Goal: Information Seeking & Learning: Learn about a topic

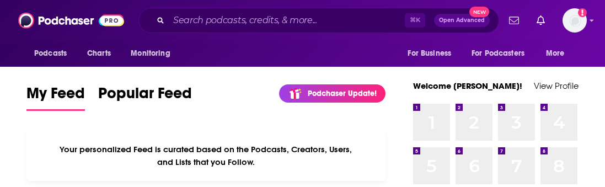
click at [225, 29] on div "⌘ K Open Advanced New" at bounding box center [318, 20] width 361 height 25
click at [225, 18] on input "Search podcasts, credits, & more..." at bounding box center [287, 21] width 236 height 18
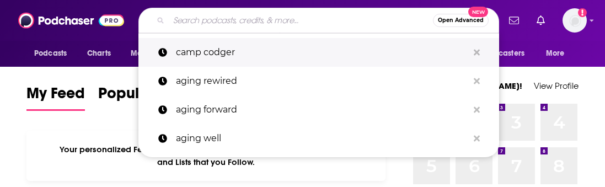
type input """
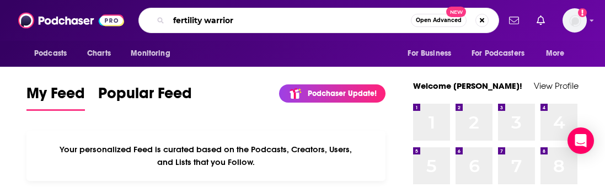
type input "fertility warrior"
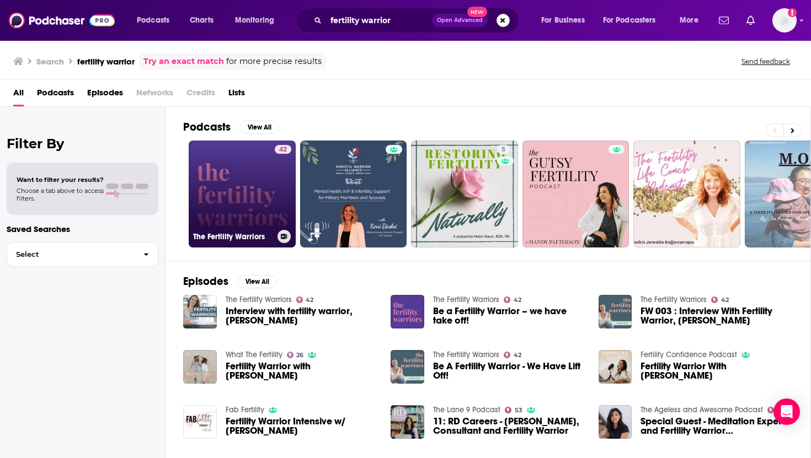
click at [257, 186] on link "42 The Fertility Warriors" at bounding box center [242, 194] width 107 height 107
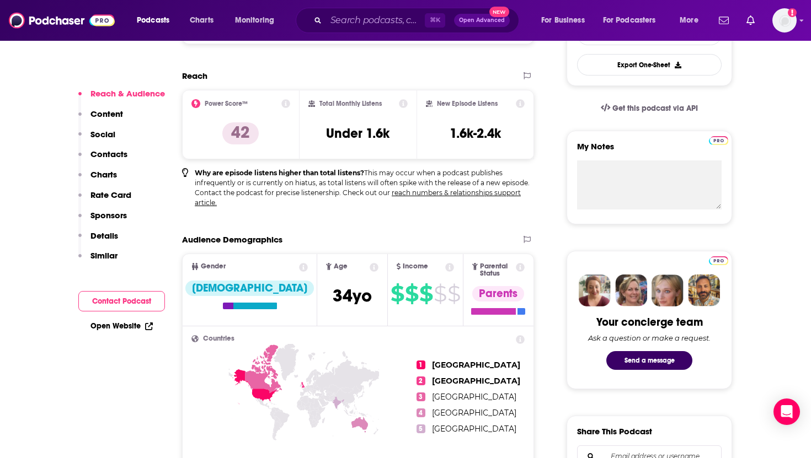
scroll to position [394, 0]
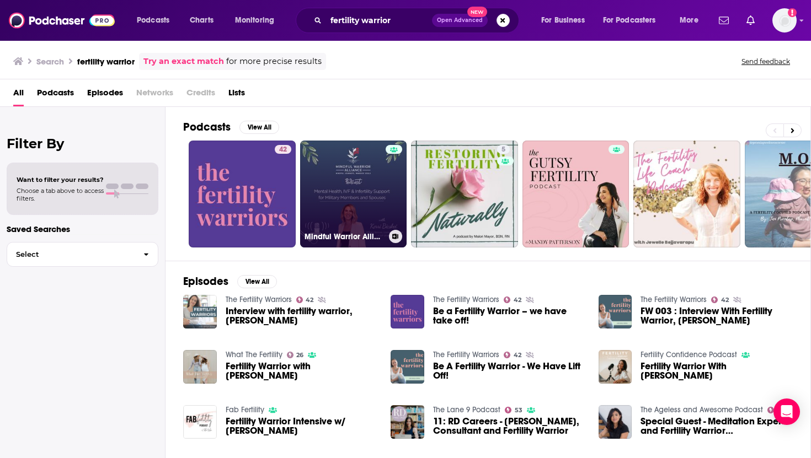
click at [345, 186] on link "Mindful Warrior Alliance: Mental Health, IVF & Fertility for Military Members a…" at bounding box center [353, 194] width 107 height 107
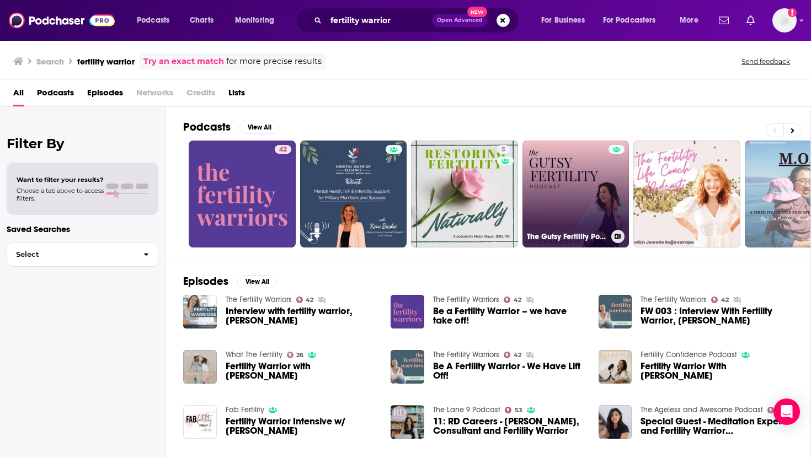
click at [583, 186] on link "The Gutsy Fertility Podcast" at bounding box center [575, 194] width 107 height 107
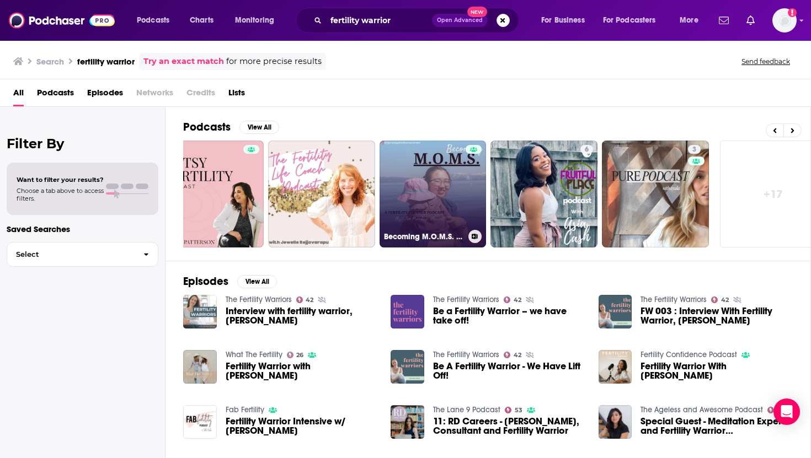
scroll to position [0, 370]
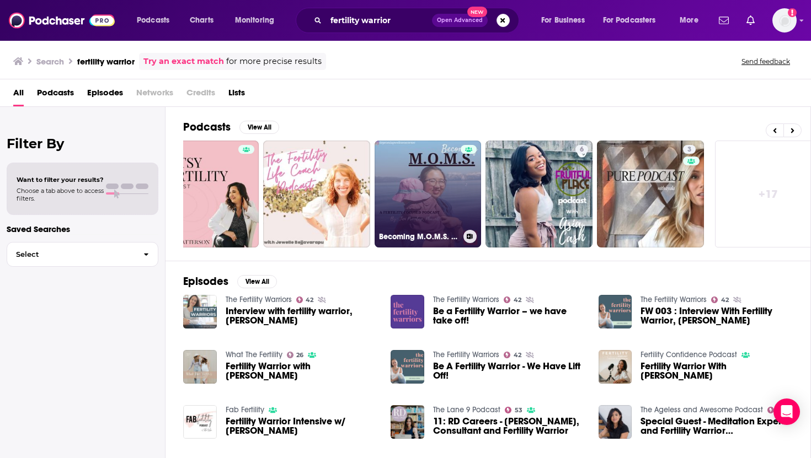
click at [436, 180] on link "Becoming M.O.M.S. - Unlock Your Fertility With PCOS" at bounding box center [428, 194] width 107 height 107
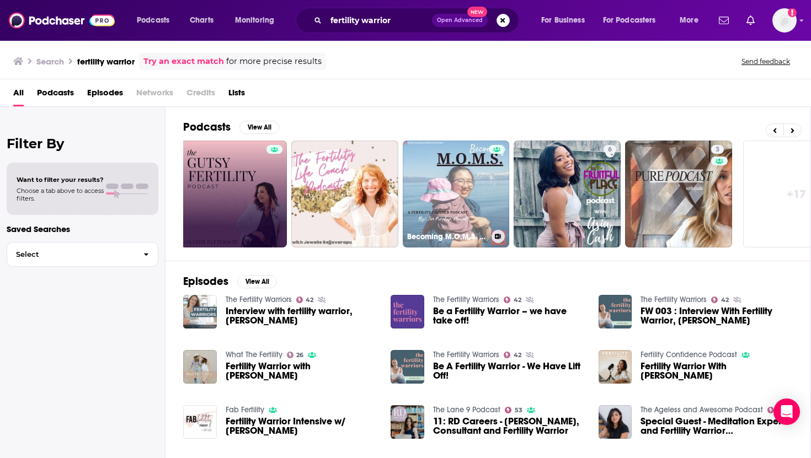
scroll to position [0, 386]
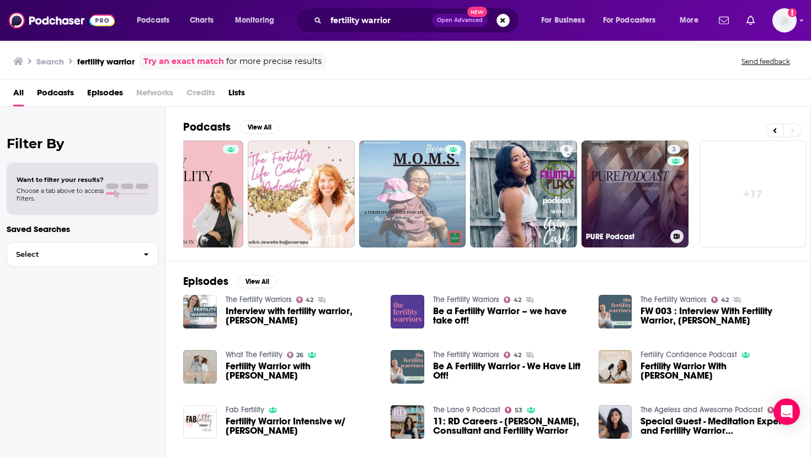
click at [605, 186] on link "3 PURE Podcast" at bounding box center [634, 194] width 107 height 107
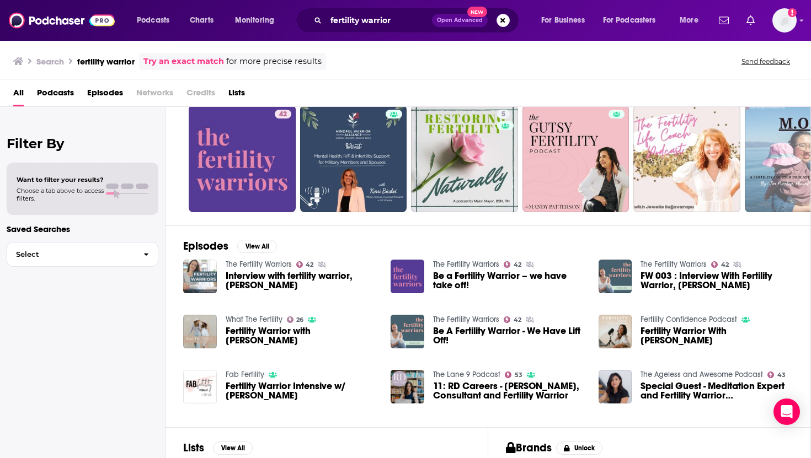
scroll to position [128, 0]
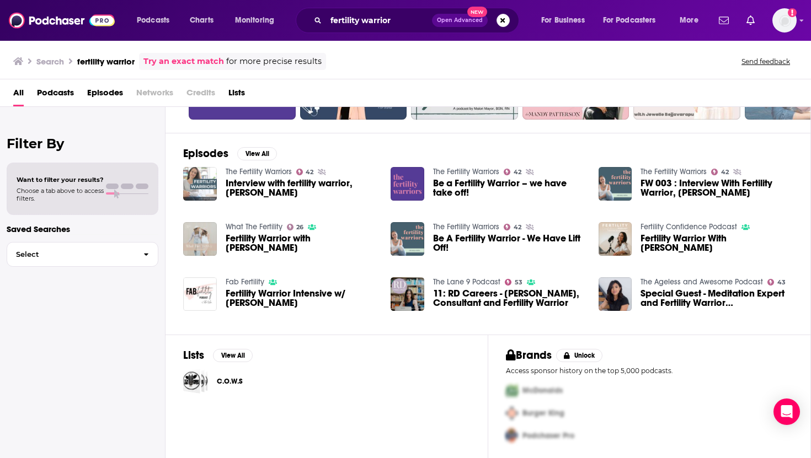
click at [196, 186] on img "Fertility Warrior with Camille Patrick" at bounding box center [200, 239] width 34 height 34
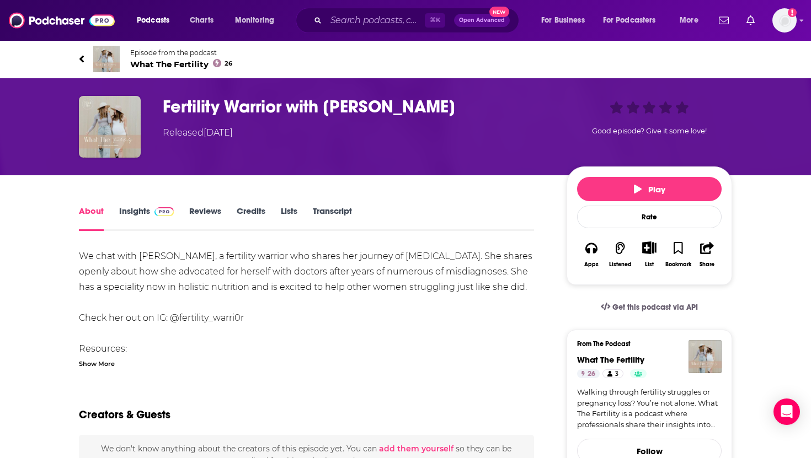
click at [138, 186] on link "Insights" at bounding box center [146, 218] width 55 height 25
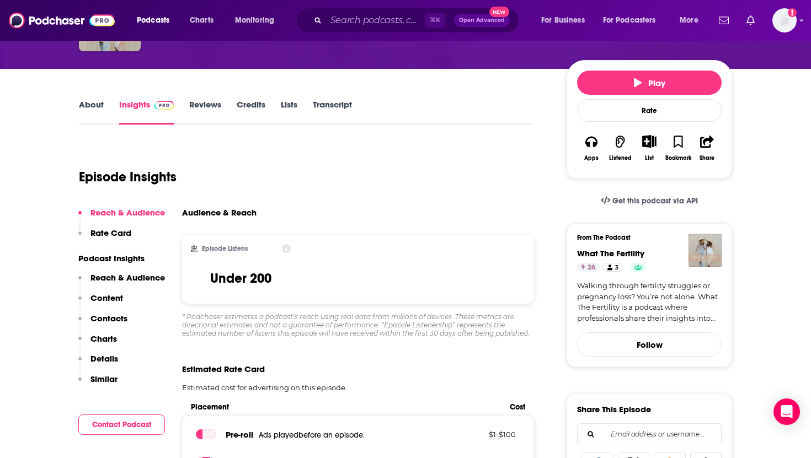
scroll to position [128, 0]
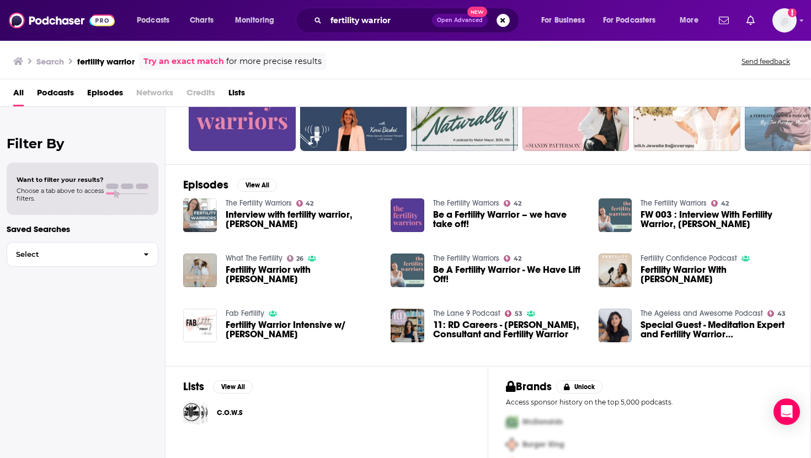
scroll to position [128, 0]
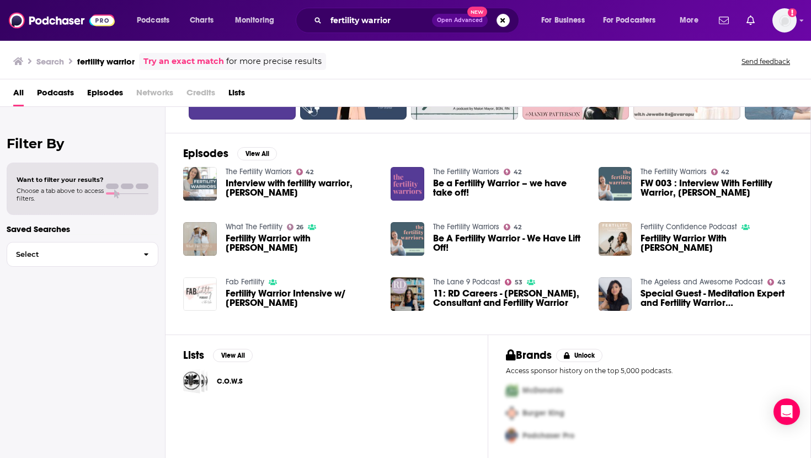
click at [199, 186] on img "Fertility Warrior Intensive w/ Robyn Birkin" at bounding box center [200, 294] width 34 height 34
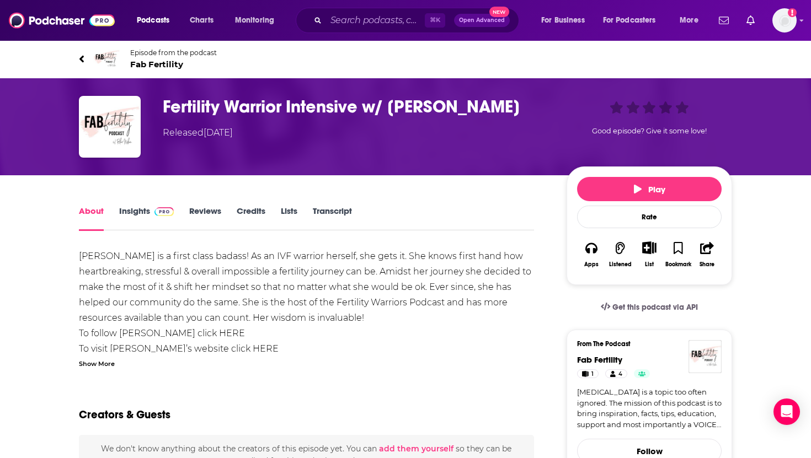
click at [135, 186] on link "Insights" at bounding box center [146, 218] width 55 height 25
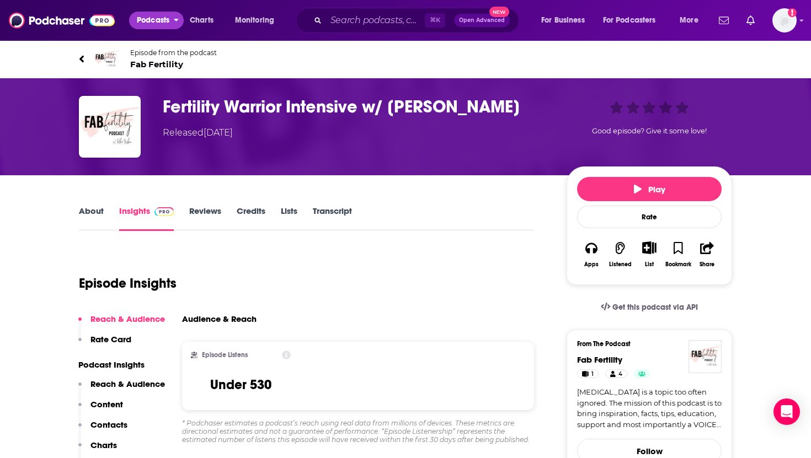
click at [151, 19] on span "Podcasts" at bounding box center [153, 20] width 33 height 15
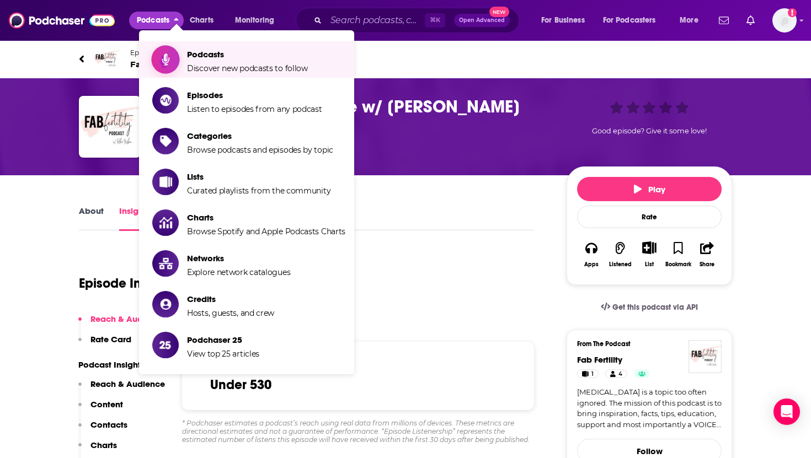
click at [200, 56] on span "Podcasts" at bounding box center [247, 54] width 121 height 10
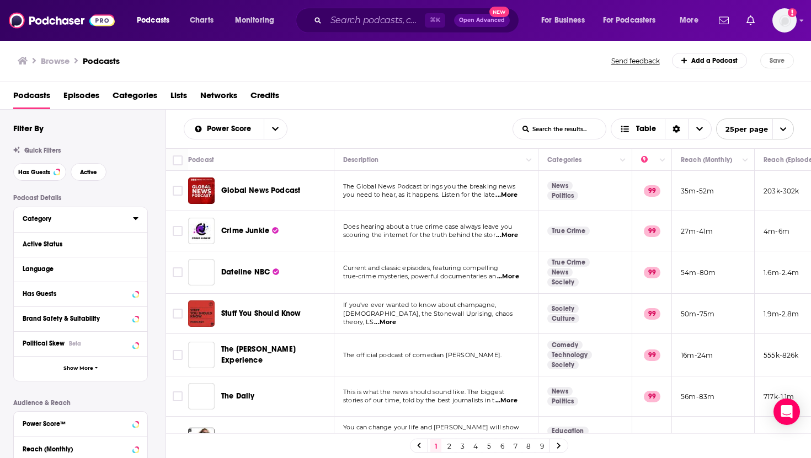
click at [136, 186] on icon at bounding box center [135, 218] width 5 height 3
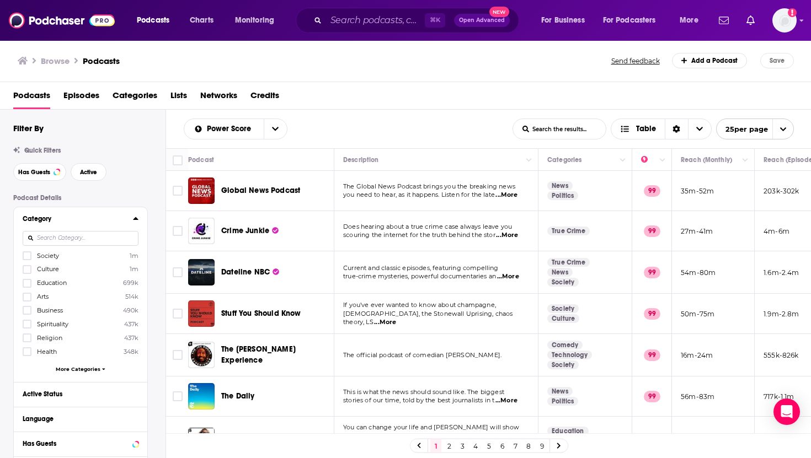
click at [68, 186] on input at bounding box center [81, 238] width 116 height 15
type input "p"
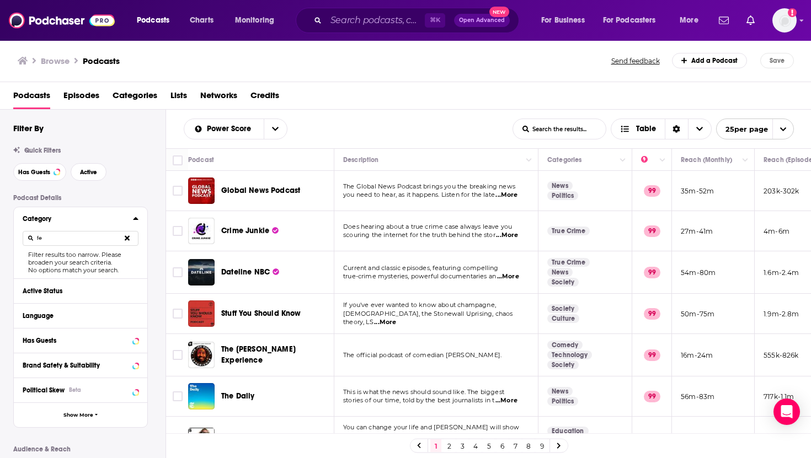
type input "f"
type input "i"
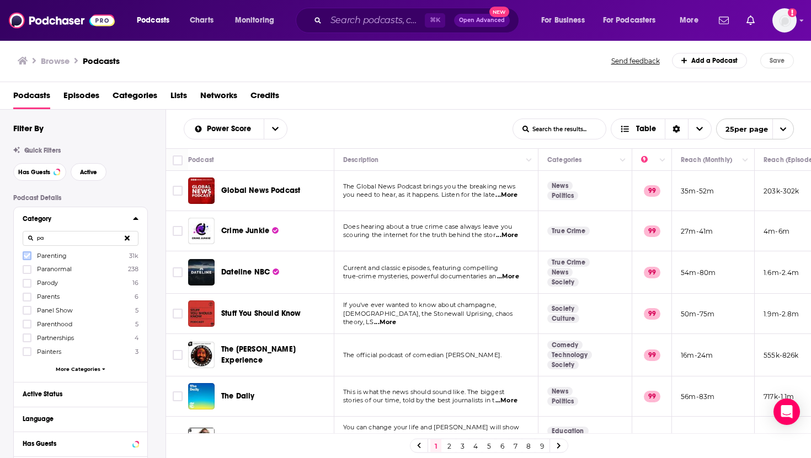
click at [28, 186] on icon at bounding box center [27, 256] width 7 height 5
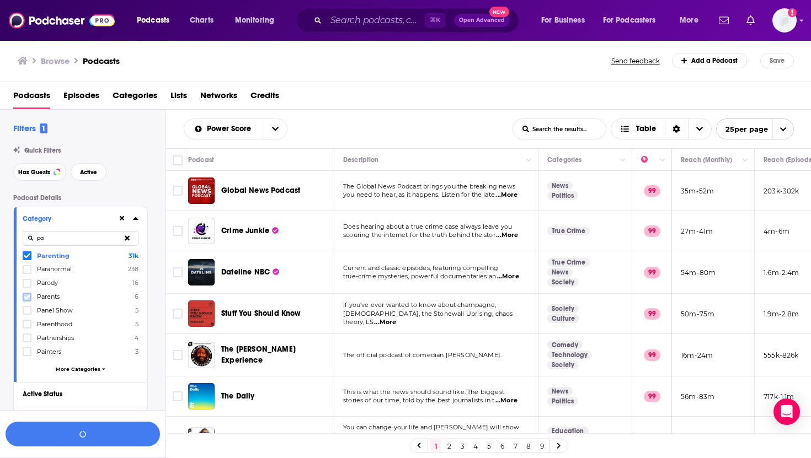
click at [30, 186] on icon at bounding box center [27, 297] width 7 height 7
click at [30, 186] on icon at bounding box center [27, 324] width 7 height 5
drag, startPoint x: 66, startPoint y: 239, endPoint x: 27, endPoint y: 239, distance: 39.2
click at [27, 186] on input "pa" at bounding box center [81, 238] width 116 height 15
type input "p"
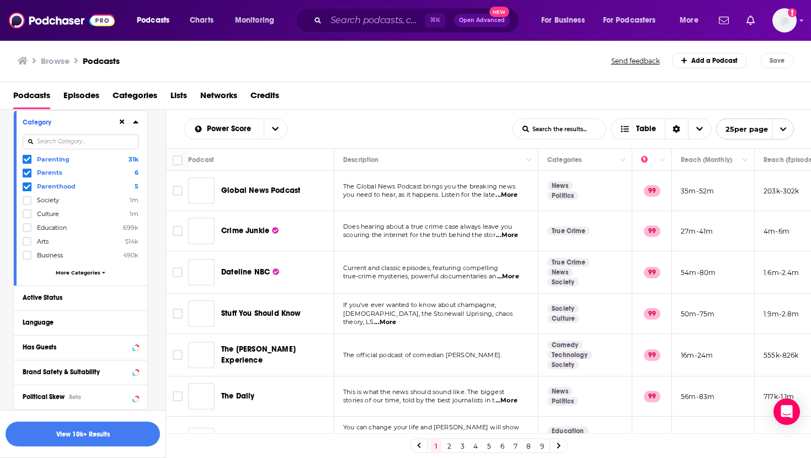
scroll to position [109, 0]
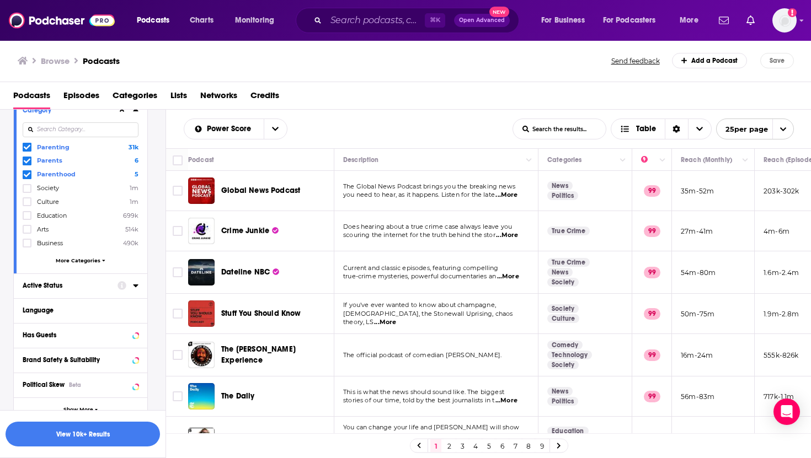
click at [47, 186] on div "Active Status" at bounding box center [67, 286] width 88 height 8
click at [136, 186] on icon at bounding box center [135, 285] width 5 height 3
click at [136, 186] on icon at bounding box center [135, 286] width 5 height 3
click at [129, 186] on icon "open menu" at bounding box center [128, 307] width 5 height 8
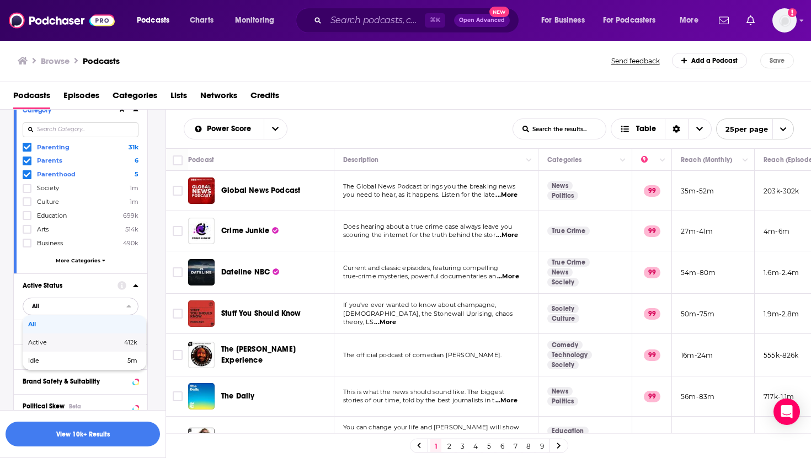
click at [110, 186] on span "412k" at bounding box center [110, 343] width 53 height 6
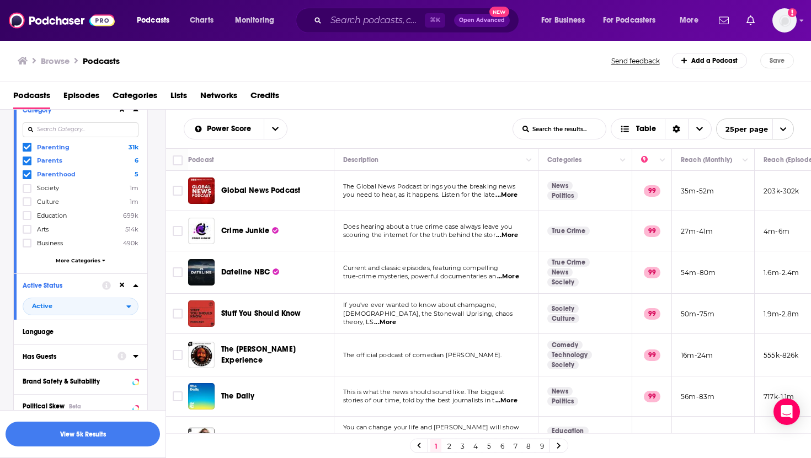
click at [136, 186] on icon at bounding box center [136, 356] width 6 height 9
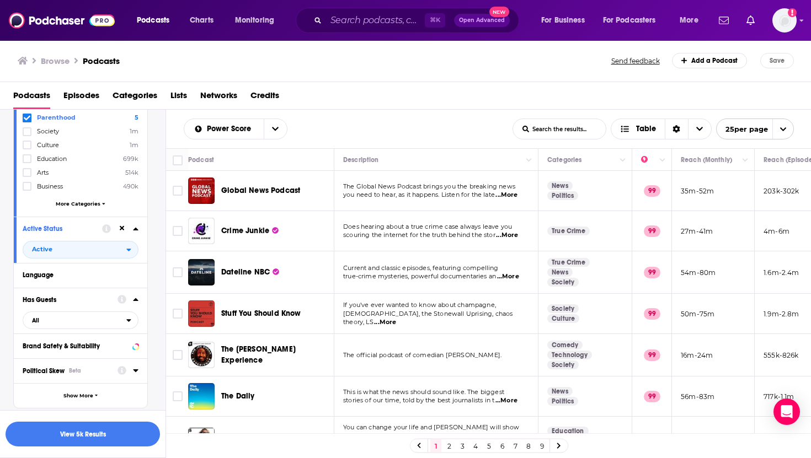
scroll to position [180, 0]
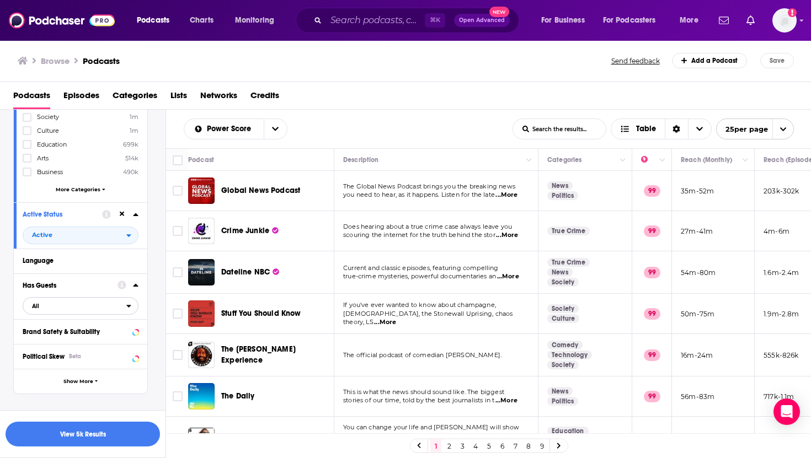
click at [128, 186] on icon "open menu" at bounding box center [128, 306] width 5 height 8
click at [110, 186] on span "498k" at bounding box center [113, 343] width 47 height 6
click at [91, 186] on button "button" at bounding box center [83, 434] width 154 height 25
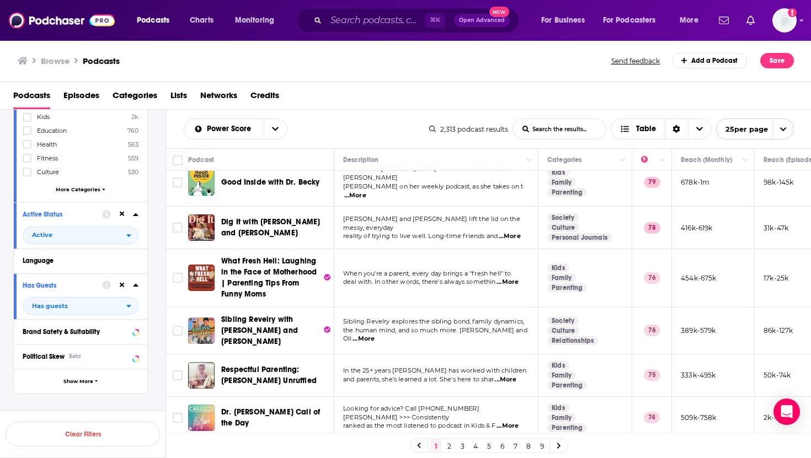
scroll to position [103, 0]
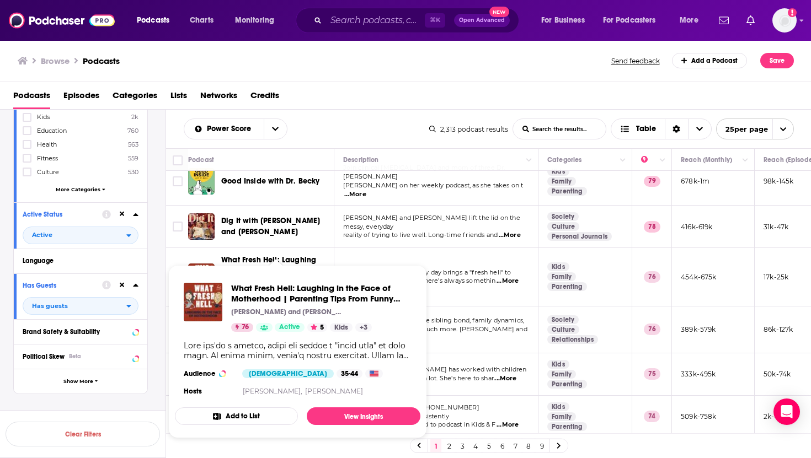
click at [250, 186] on span "What Fresh Hell: Laughing in the Face of Motherhood | Parenting Tips From Funny…" at bounding box center [268, 276] width 95 height 42
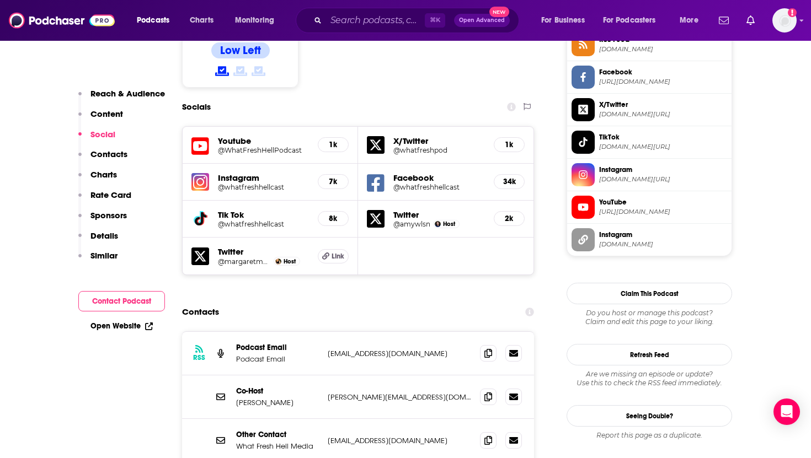
scroll to position [977, 0]
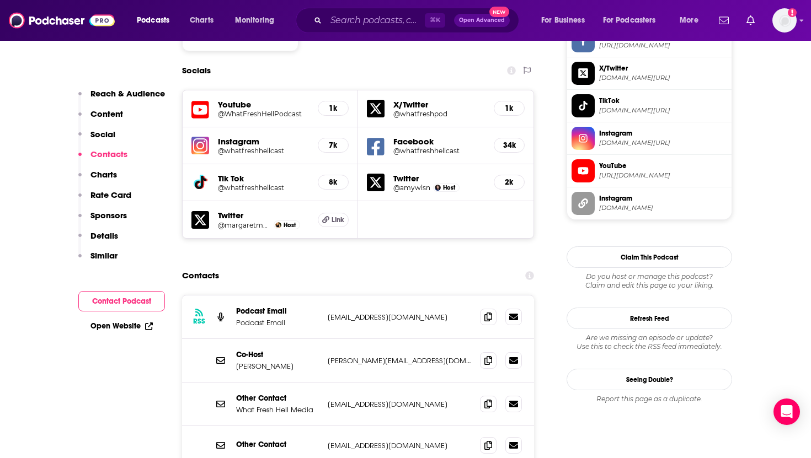
drag, startPoint x: 450, startPoint y: 250, endPoint x: 325, endPoint y: 249, distance: 125.2
click at [325, 186] on div "RSS Podcast Email Podcast Email [EMAIL_ADDRESS][DOMAIN_NAME] [EMAIL_ADDRESS][DO…" at bounding box center [358, 318] width 352 height 44
copy p "[EMAIL_ADDRESS][DOMAIN_NAME]"
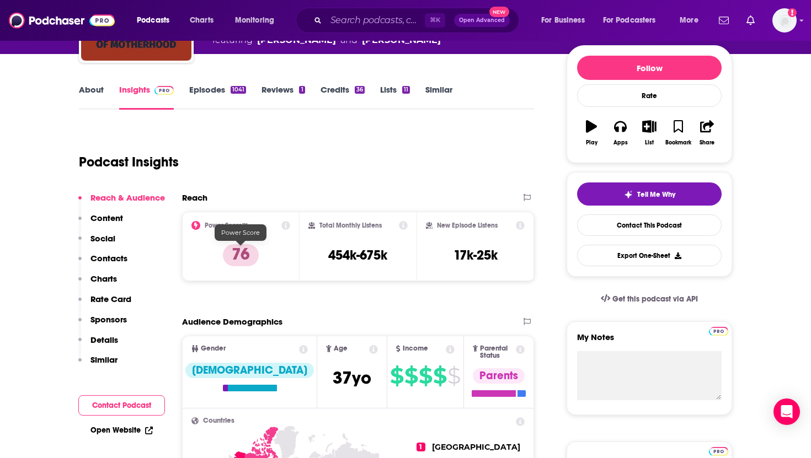
scroll to position [65, 0]
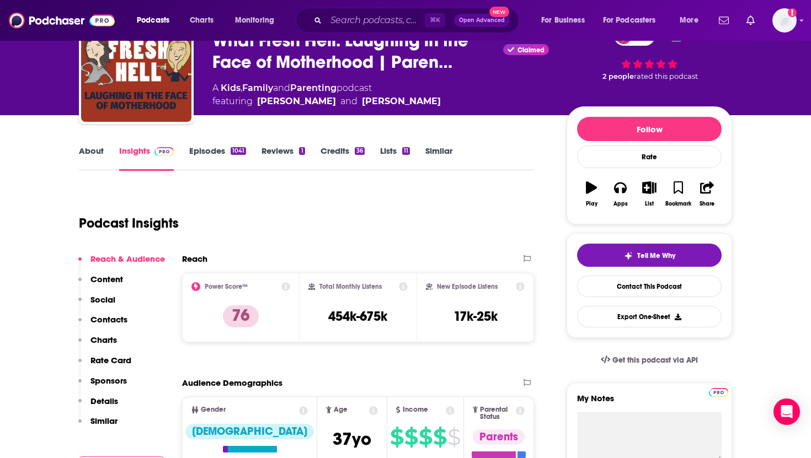
click at [95, 153] on link "About" at bounding box center [91, 158] width 25 height 25
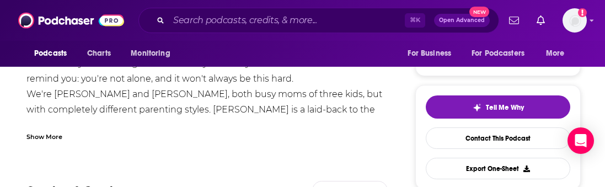
scroll to position [225, 0]
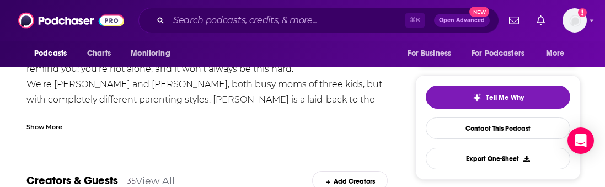
click at [51, 131] on div "Show More" at bounding box center [44, 126] width 36 height 10
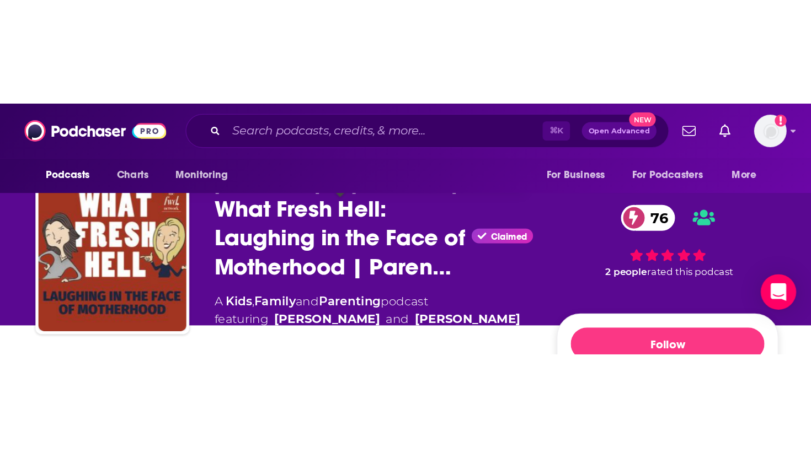
scroll to position [0, 0]
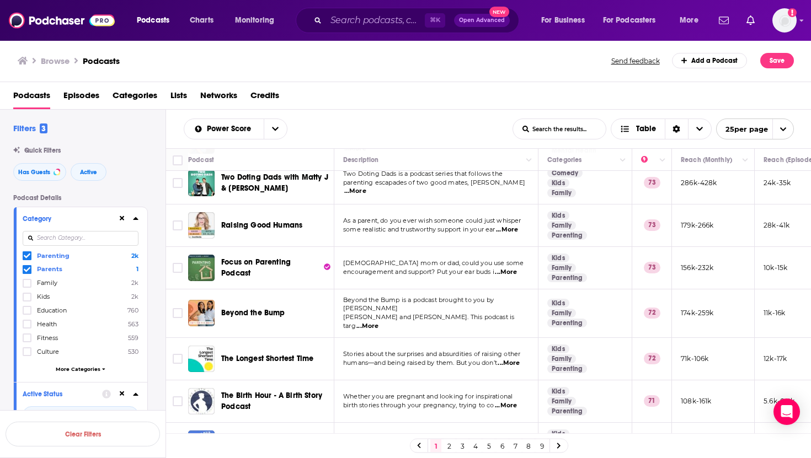
scroll to position [484, 0]
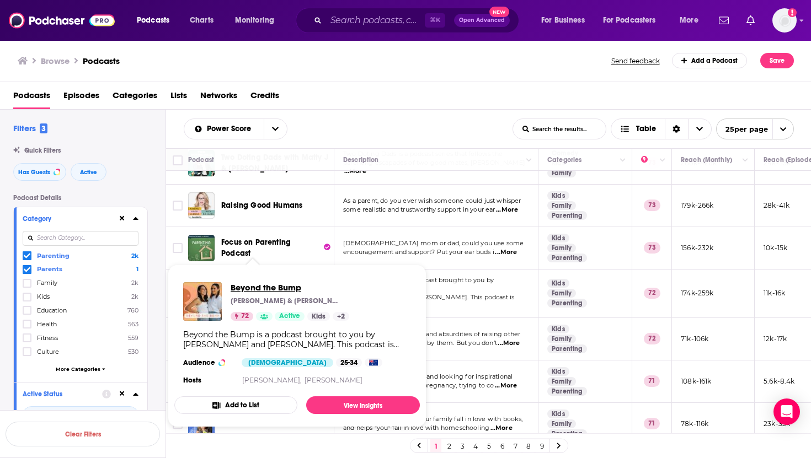
click at [255, 186] on span "Beyond the Bump" at bounding box center [290, 287] width 119 height 10
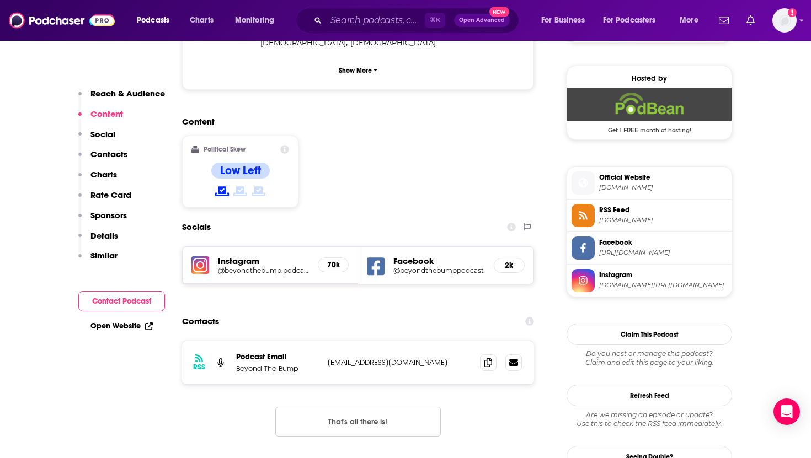
scroll to position [921, 0]
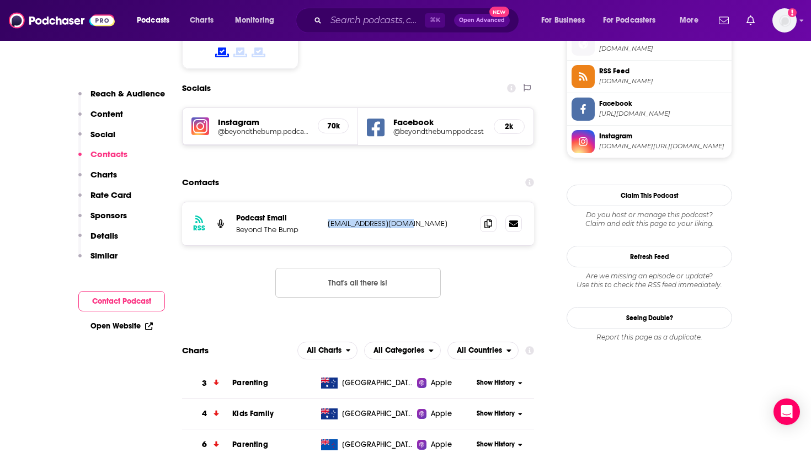
drag, startPoint x: 466, startPoint y: 181, endPoint x: 324, endPoint y: 181, distance: 141.2
click at [324, 186] on div "RSS Podcast Email Beyond The Bump [EMAIL_ADDRESS][DOMAIN_NAME] [EMAIL_ADDRESS][…" at bounding box center [358, 223] width 352 height 43
copy p "[EMAIL_ADDRESS][DOMAIN_NAME]"
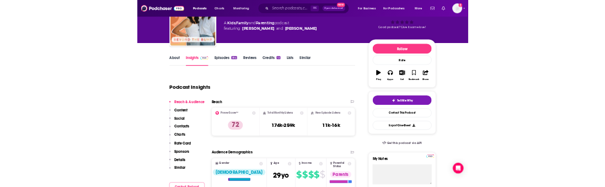
scroll to position [0, 0]
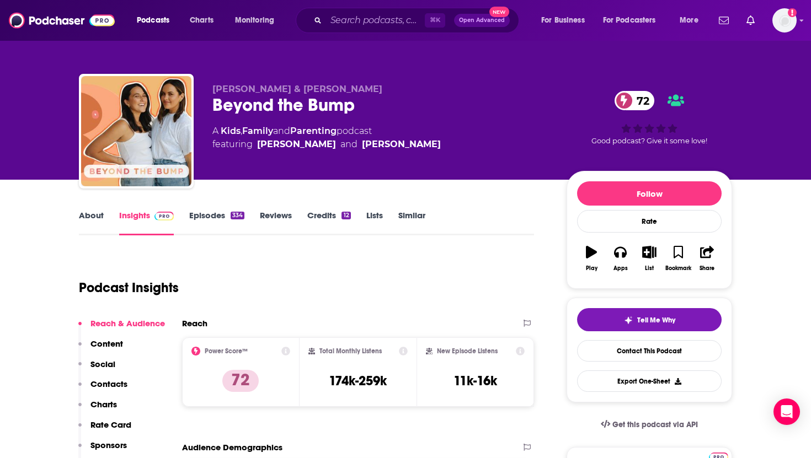
click at [89, 186] on link "About" at bounding box center [91, 222] width 25 height 25
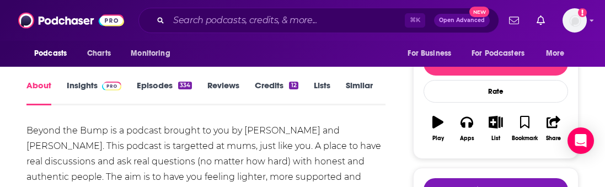
scroll to position [66, 0]
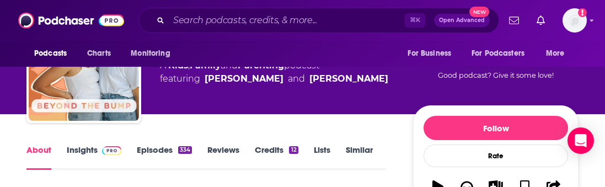
click at [83, 146] on link "Insights" at bounding box center [94, 157] width 55 height 25
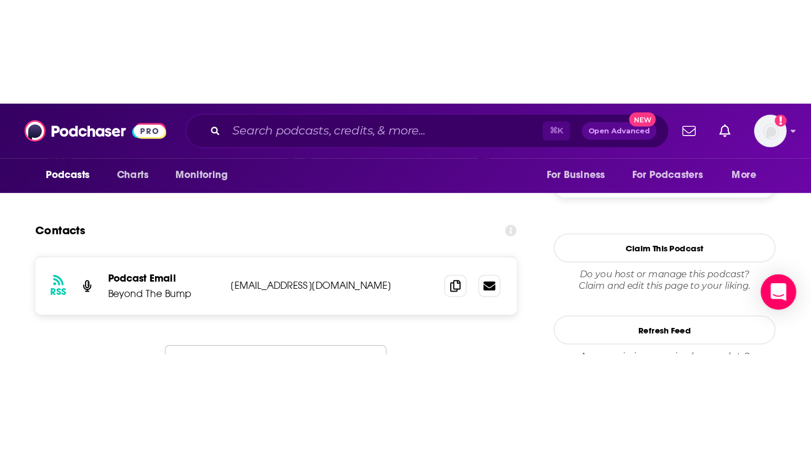
scroll to position [1008, 0]
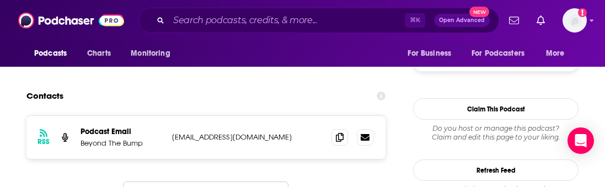
drag, startPoint x: 312, startPoint y: 95, endPoint x: 172, endPoint y: 88, distance: 139.8
click at [172, 116] on div "RSS Podcast Email Beyond The Bump [EMAIL_ADDRESS][DOMAIN_NAME] [EMAIL_ADDRESS][…" at bounding box center [205, 137] width 359 height 43
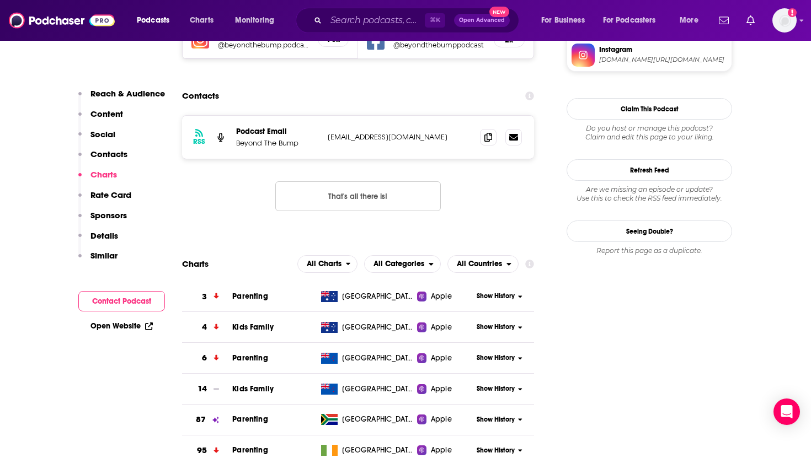
click at [338, 34] on div "Podcasts Charts Monitoring ⌘ K Open Advanced New For Business For Podcasters Mo…" at bounding box center [405, 20] width 811 height 41
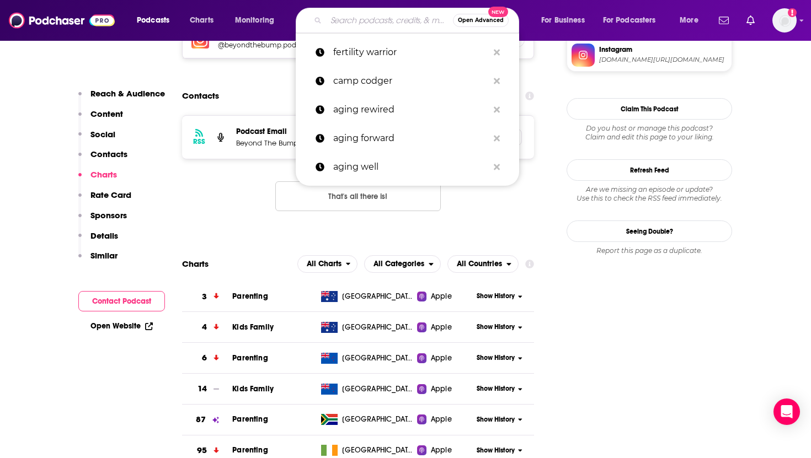
click at [344, 19] on input "Search podcasts, credits, & more..." at bounding box center [389, 21] width 127 height 18
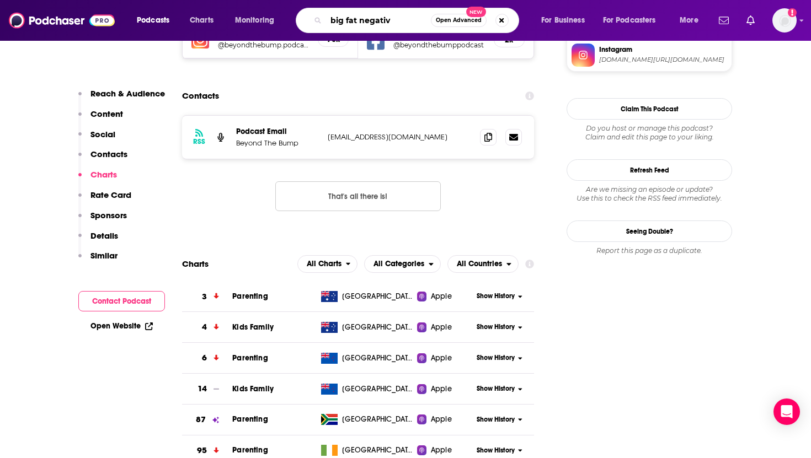
type input "big fat negative"
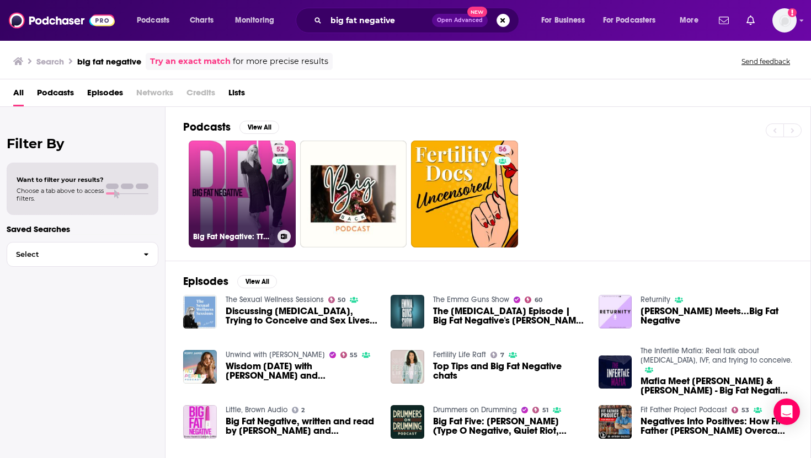
click at [234, 186] on link "52 Big Fat Negative: TTC, fertility, [MEDICAL_DATA] and IVF" at bounding box center [242, 194] width 107 height 107
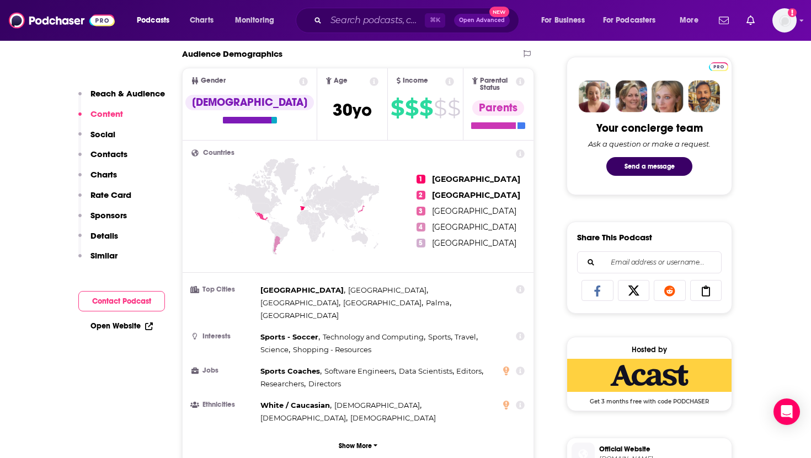
scroll to position [372, 0]
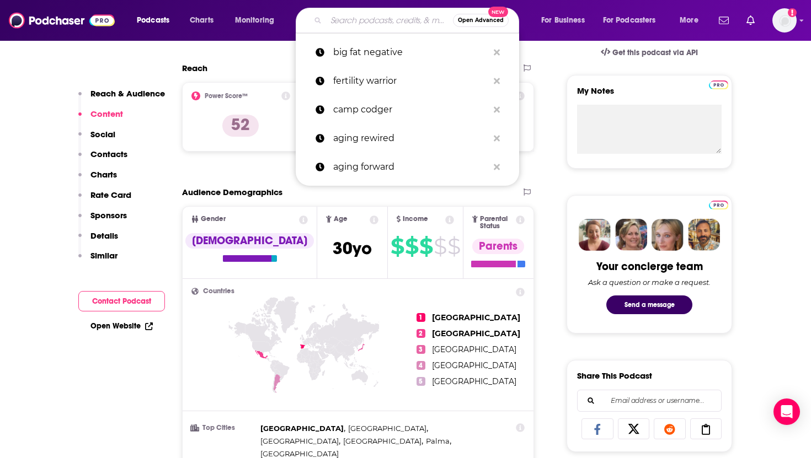
click at [394, 12] on input "Search podcasts, credits, & more..." at bounding box center [389, 21] width 127 height 18
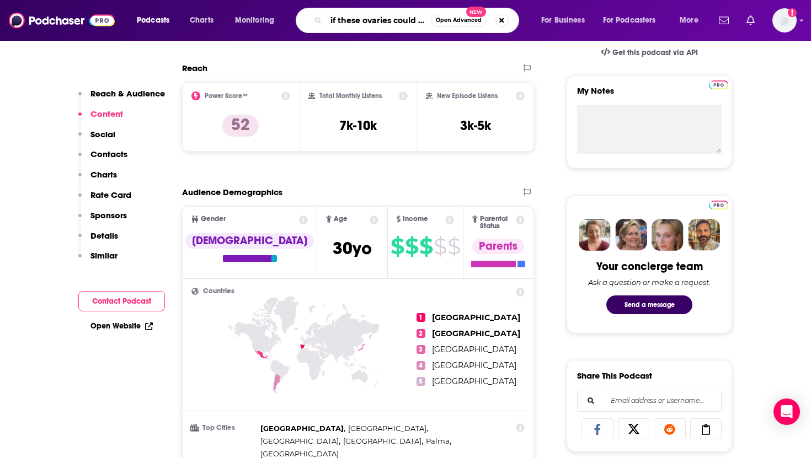
scroll to position [0, 8]
type input "if these ovaries could talk"
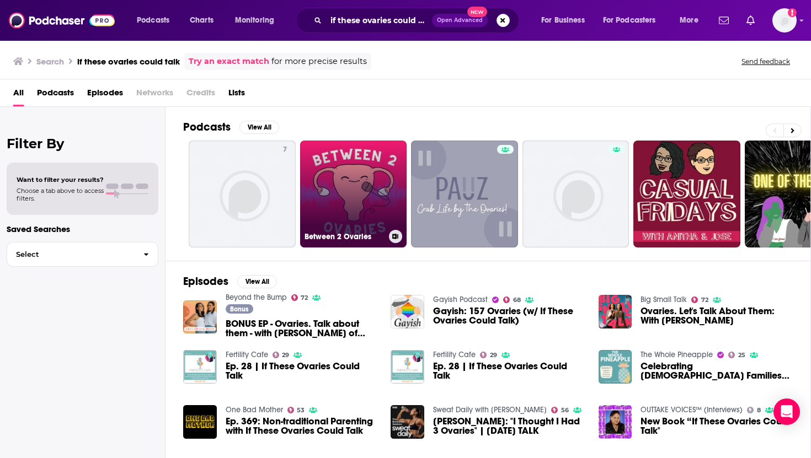
click at [348, 181] on link "Between 2 Ovaries" at bounding box center [353, 194] width 107 height 107
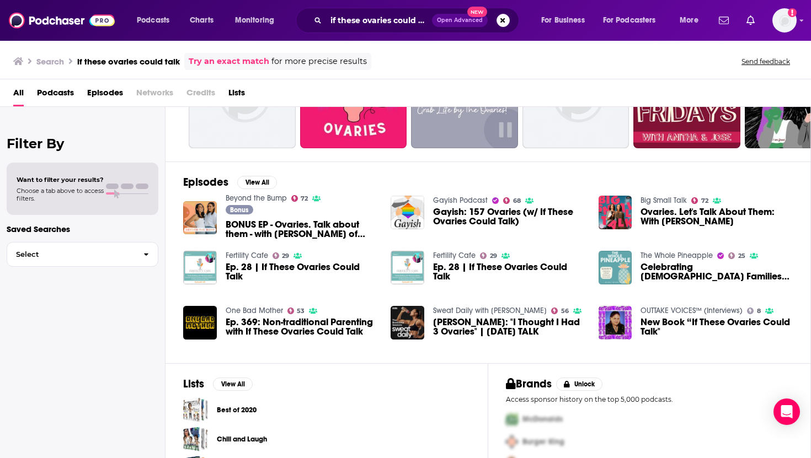
scroll to position [133, 0]
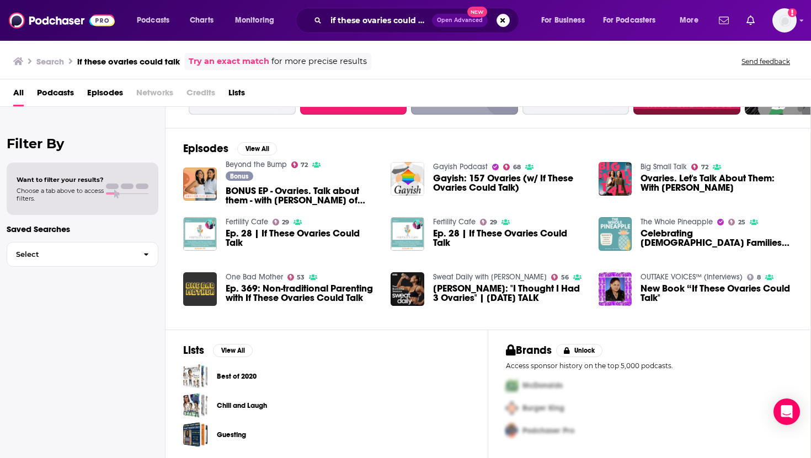
click at [206, 186] on img "Ep. 369: Non-traditional Parenting with If These Ovaries Could Talk" at bounding box center [200, 290] width 34 height 34
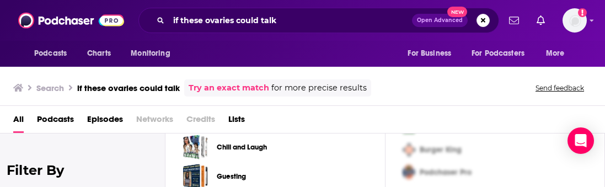
scroll to position [429, 0]
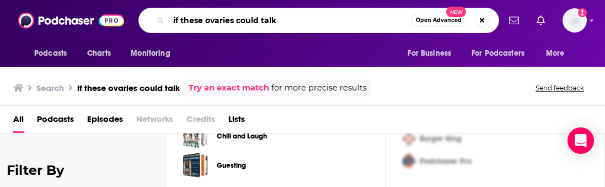
drag, startPoint x: 296, startPoint y: 21, endPoint x: 134, endPoint y: 19, distance: 162.2
click at [134, 19] on div "Podcasts Charts Monitoring if these ovaries could talk Open Advanced New For Bu…" at bounding box center [315, 20] width 370 height 25
type input "infertility"
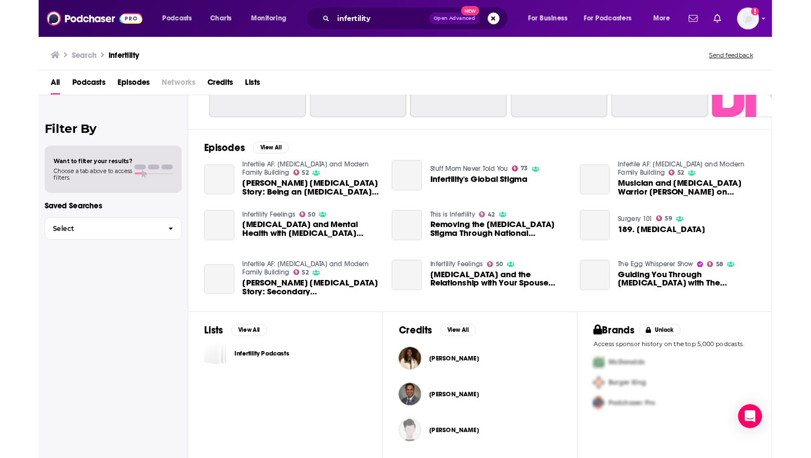
scroll to position [116, 0]
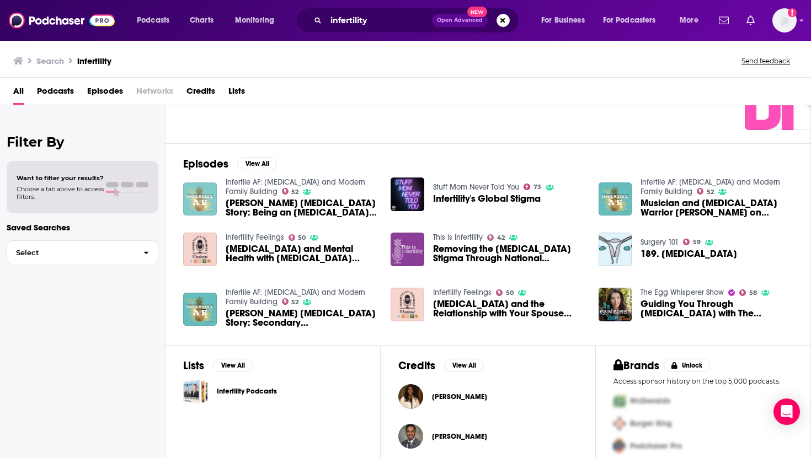
click at [198, 186] on img "Kristin Dillensnyder's Infertility Story: Being an Infertility Coach" at bounding box center [200, 200] width 34 height 34
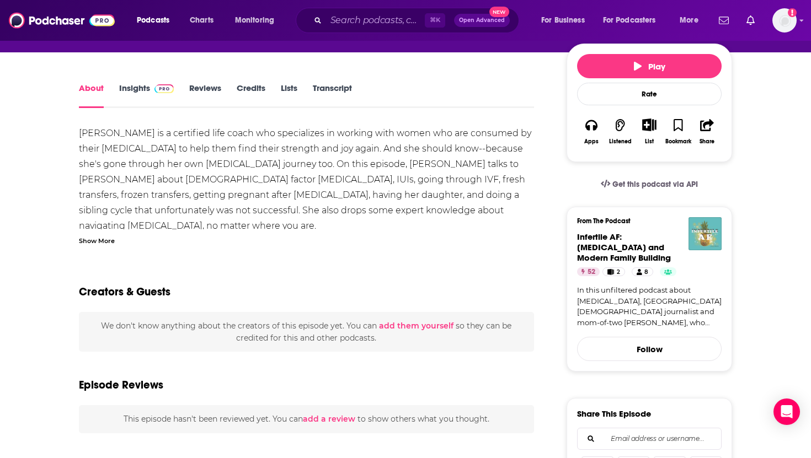
scroll to position [41, 0]
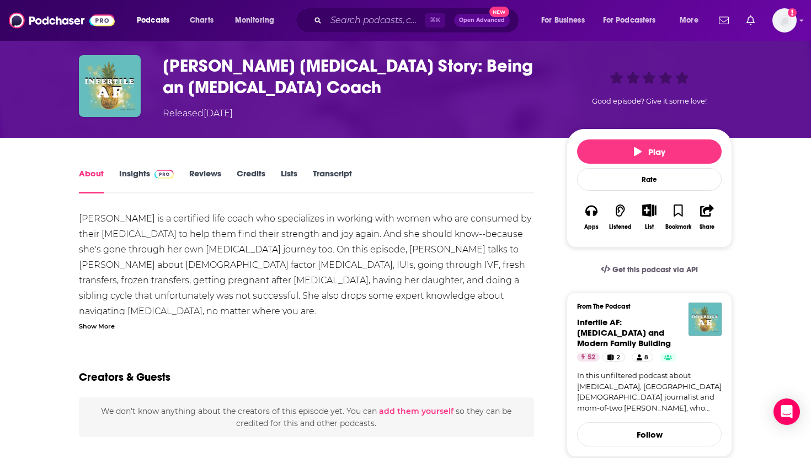
click at [142, 173] on link "Insights" at bounding box center [146, 180] width 55 height 25
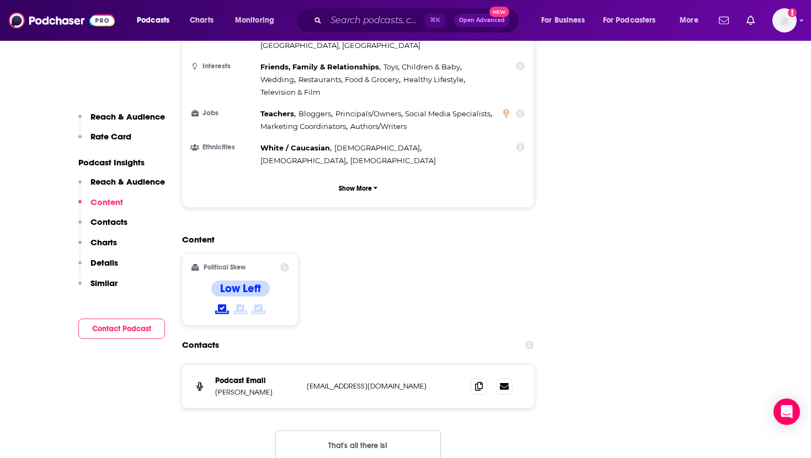
scroll to position [1192, 0]
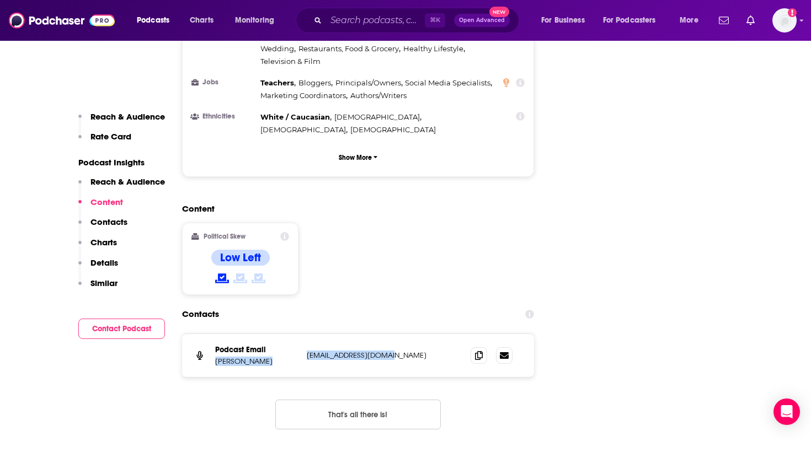
drag, startPoint x: 391, startPoint y: 287, endPoint x: 302, endPoint y: 287, distance: 89.4
click at [302, 186] on div "Podcast Email [PERSON_NAME] [PERSON_NAME][EMAIL_ADDRESS][DOMAIN_NAME] [EMAIL_AD…" at bounding box center [358, 355] width 352 height 43
click at [349, 186] on div "Podcast Email [PERSON_NAME] [PERSON_NAME][EMAIL_ADDRESS][DOMAIN_NAME] [EMAIL_AD…" at bounding box center [358, 355] width 352 height 43
drag, startPoint x: 396, startPoint y: 287, endPoint x: 308, endPoint y: 289, distance: 88.3
click at [308, 186] on p "[EMAIL_ADDRESS][DOMAIN_NAME]" at bounding box center [380, 355] width 146 height 9
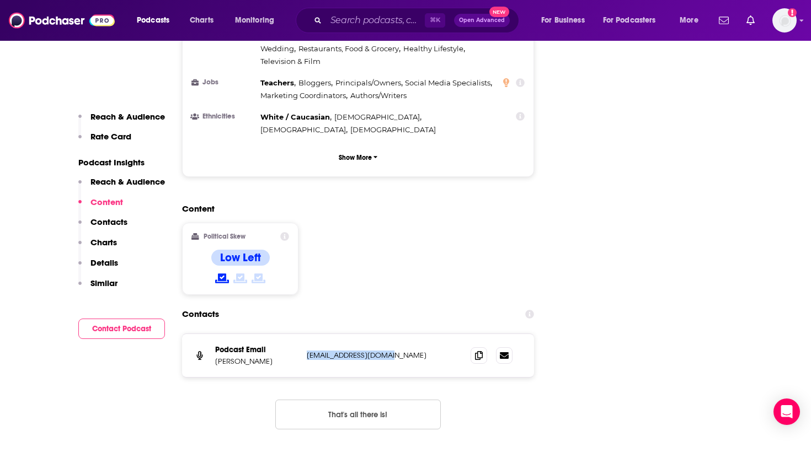
copy p "[EMAIL_ADDRESS][DOMAIN_NAME]"
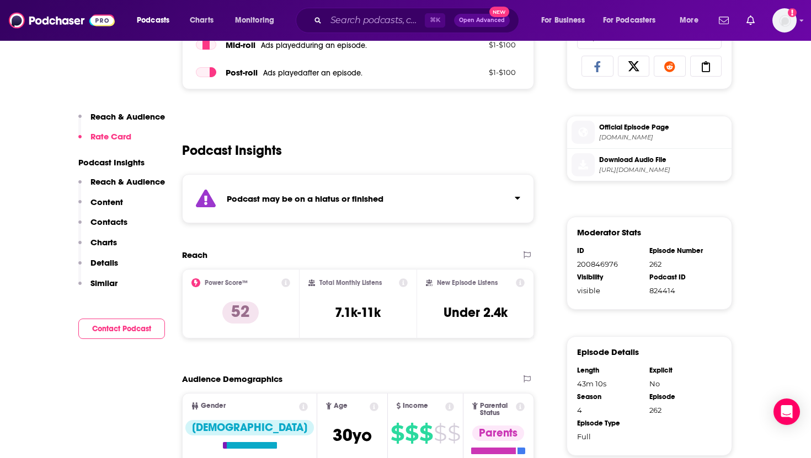
scroll to position [138, 0]
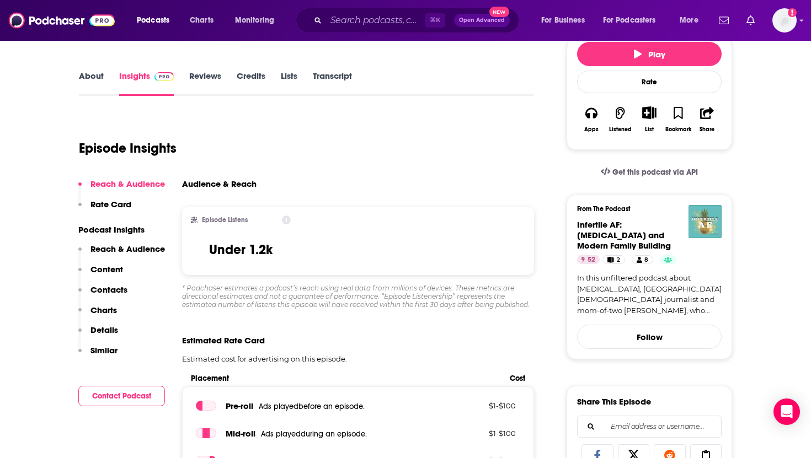
click at [87, 72] on link "About" at bounding box center [91, 83] width 25 height 25
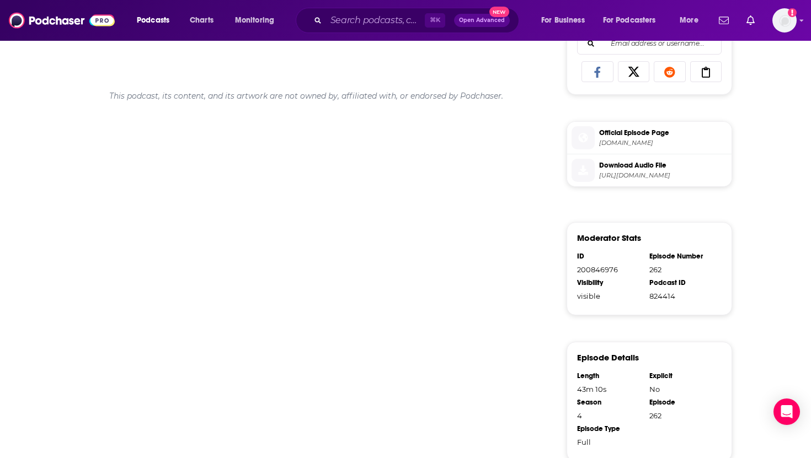
scroll to position [625, 0]
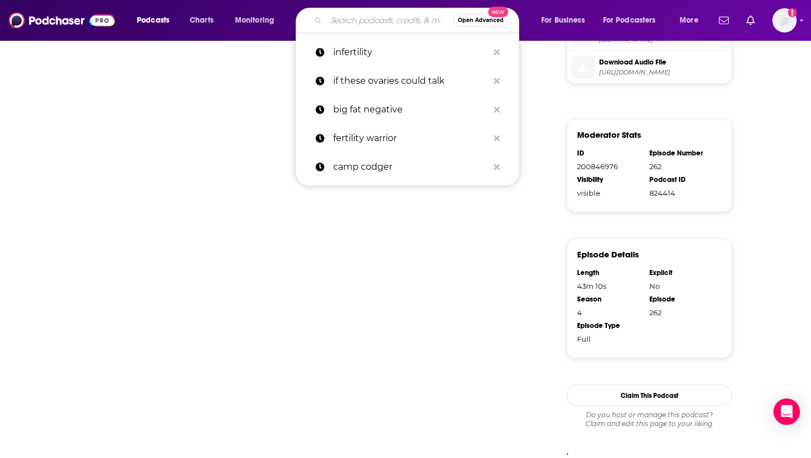
click at [361, 15] on input "Search podcasts, credits, & more..." at bounding box center [389, 21] width 127 height 18
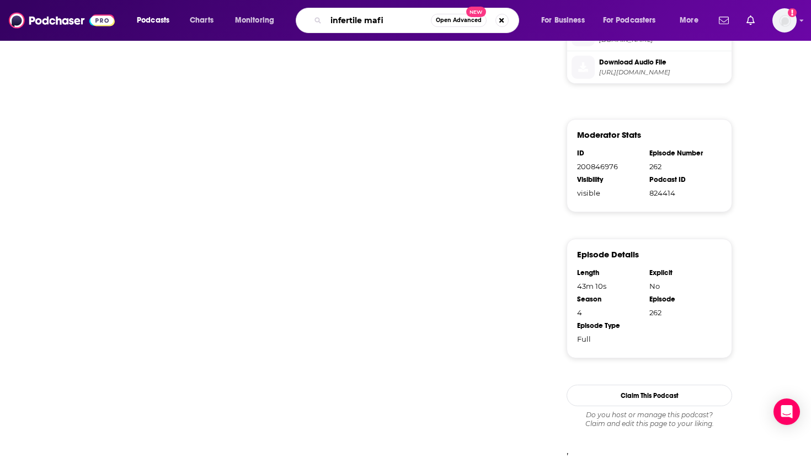
type input "infertile mafia"
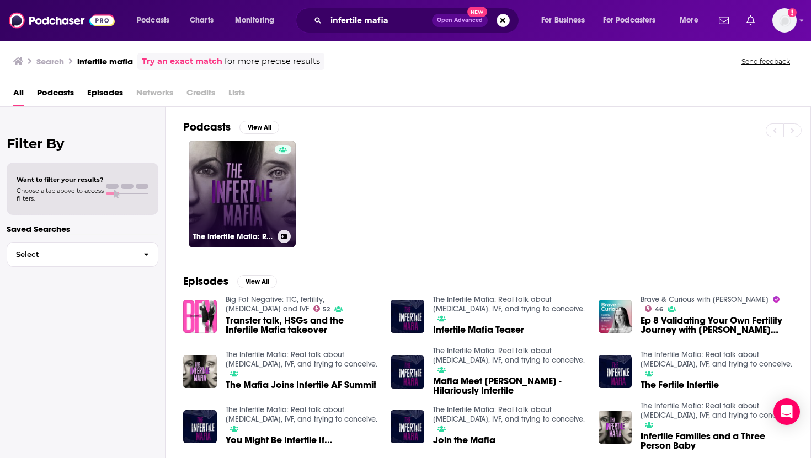
click at [241, 186] on link "The Infertile Mafia: Real talk about [MEDICAL_DATA], IVF, and trying to conceiv…" at bounding box center [242, 194] width 107 height 107
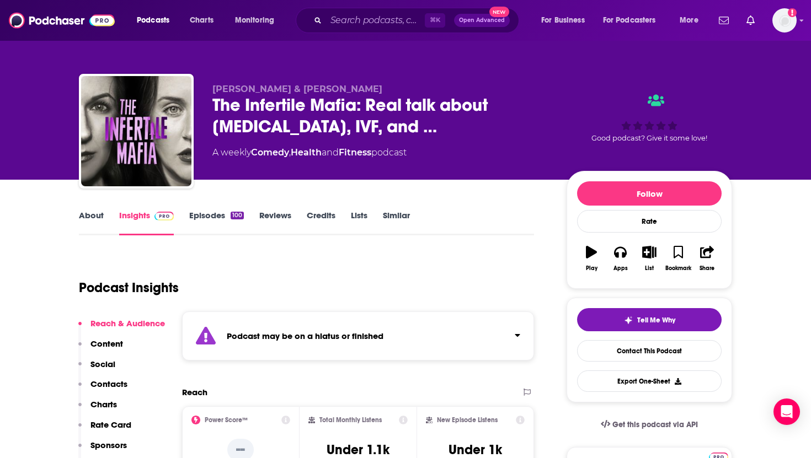
click at [89, 186] on link "About" at bounding box center [91, 222] width 25 height 25
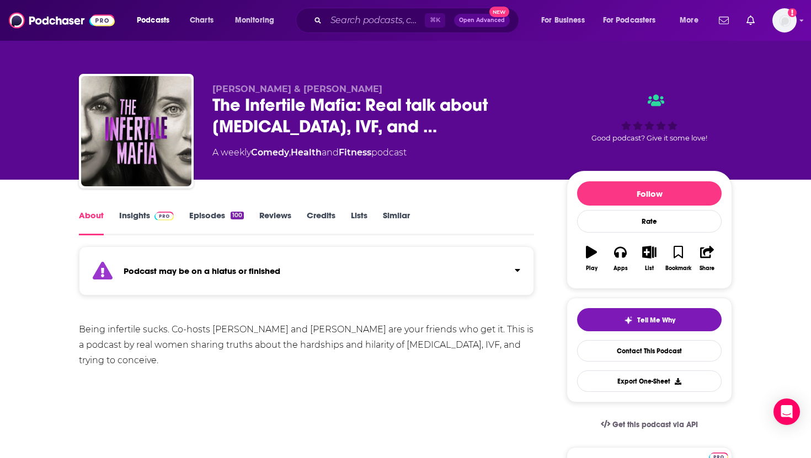
click at [133, 186] on link "Insights" at bounding box center [146, 222] width 55 height 25
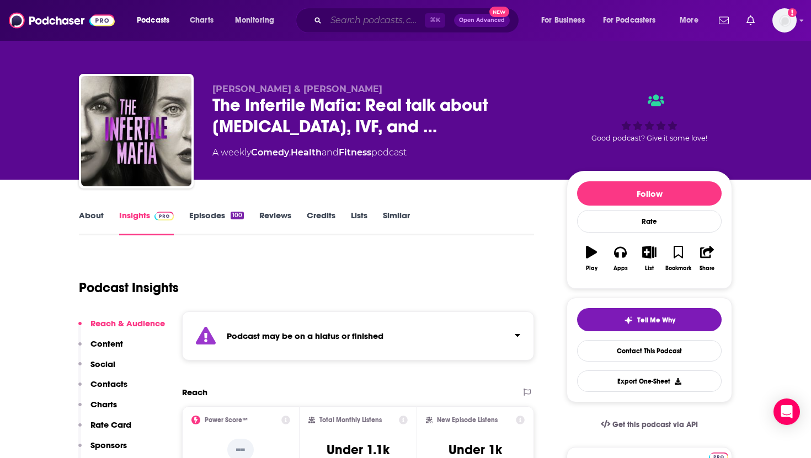
click at [370, 20] on input "Search podcasts, credits, & more..." at bounding box center [375, 21] width 99 height 18
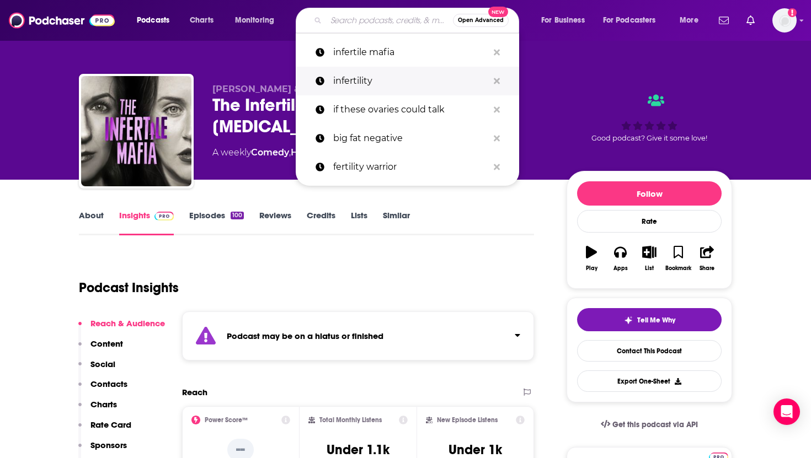
click at [342, 82] on p "infertility" at bounding box center [410, 81] width 155 height 29
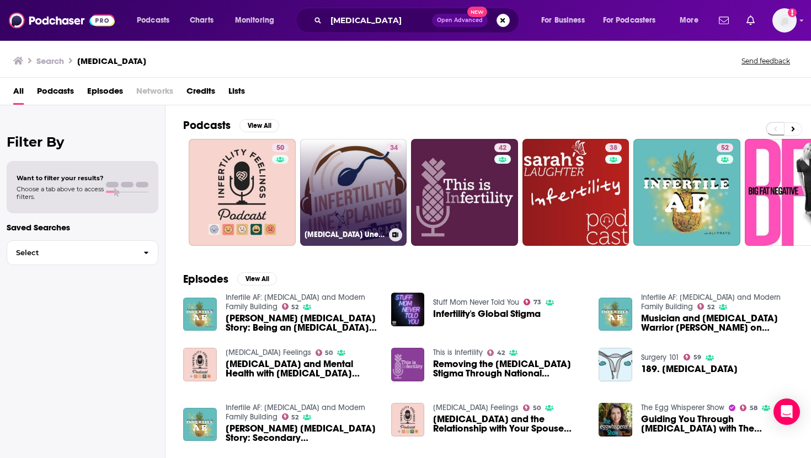
click at [334, 184] on link "34 [MEDICAL_DATA] Unexplained" at bounding box center [353, 192] width 107 height 107
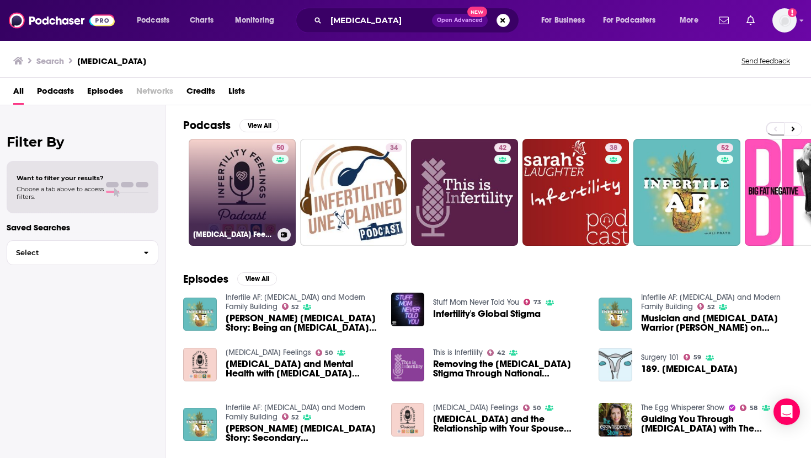
click at [260, 194] on link "50 Infertility Feelings" at bounding box center [242, 192] width 107 height 107
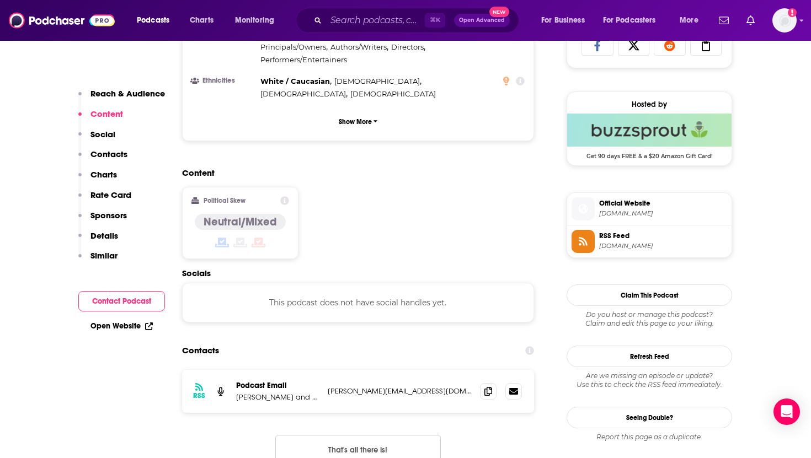
scroll to position [797, 0]
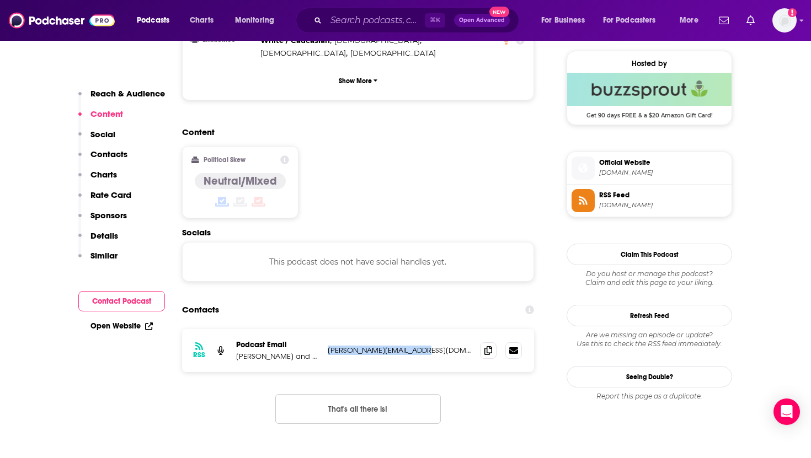
drag, startPoint x: 419, startPoint y: 298, endPoint x: 329, endPoint y: 300, distance: 89.4
click at [329, 346] on p "doug@uniquelyknitted.org" at bounding box center [399, 350] width 143 height 9
copy p "doug@uniquelyknitted.org"
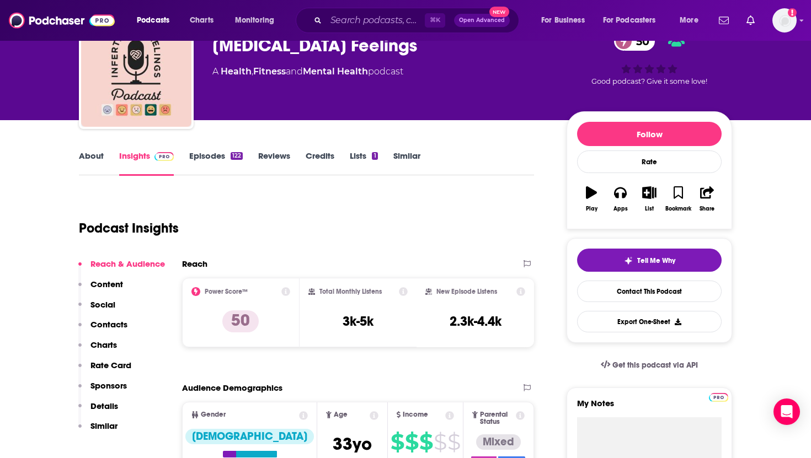
scroll to position [0, 0]
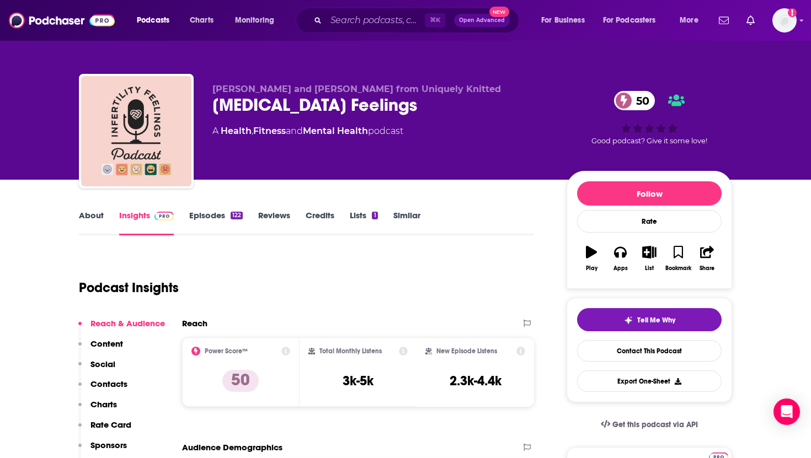
click at [90, 221] on link "About" at bounding box center [91, 222] width 25 height 25
